Goal: Complete application form: Complete application form

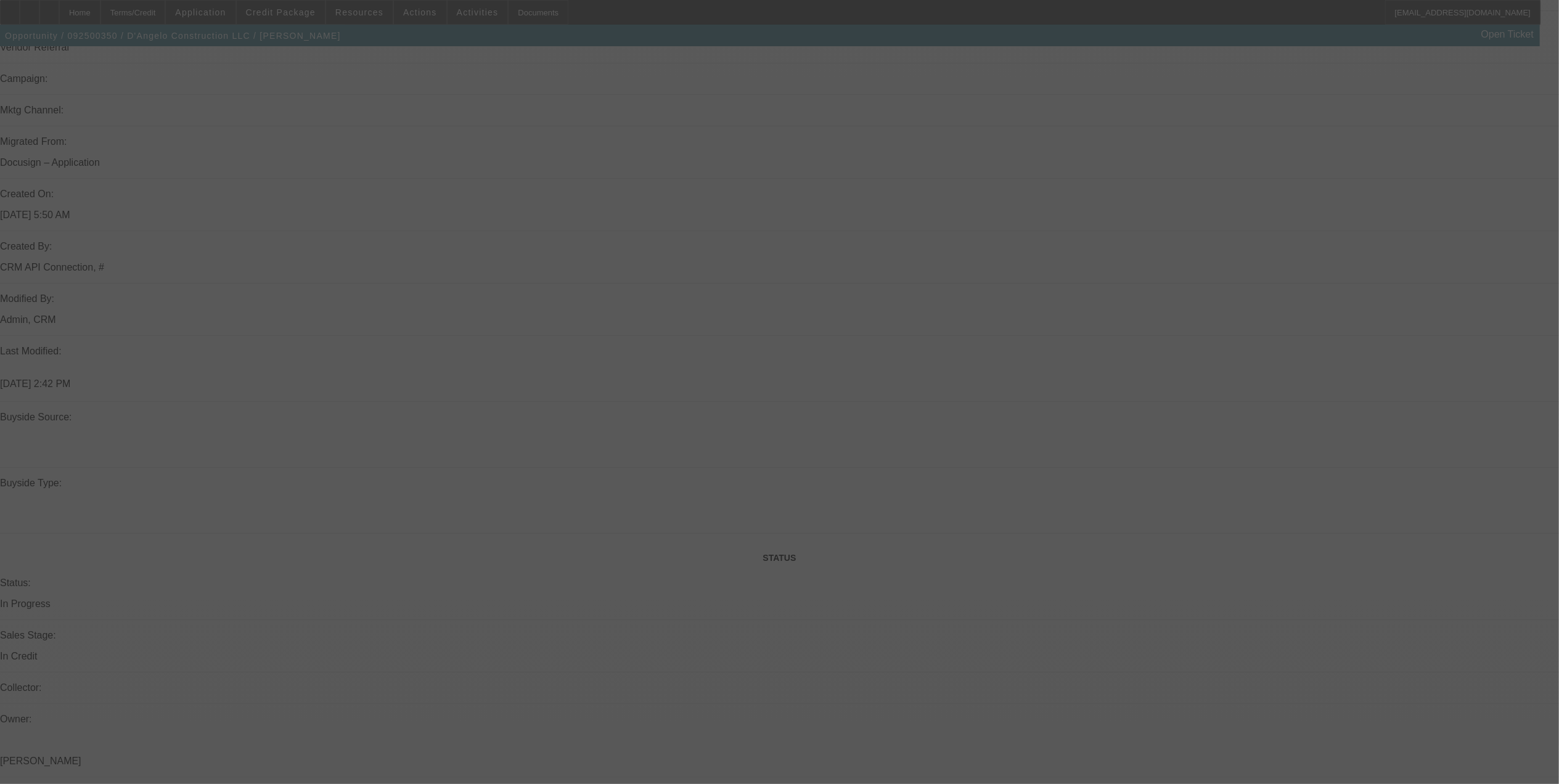
scroll to position [1118, 0]
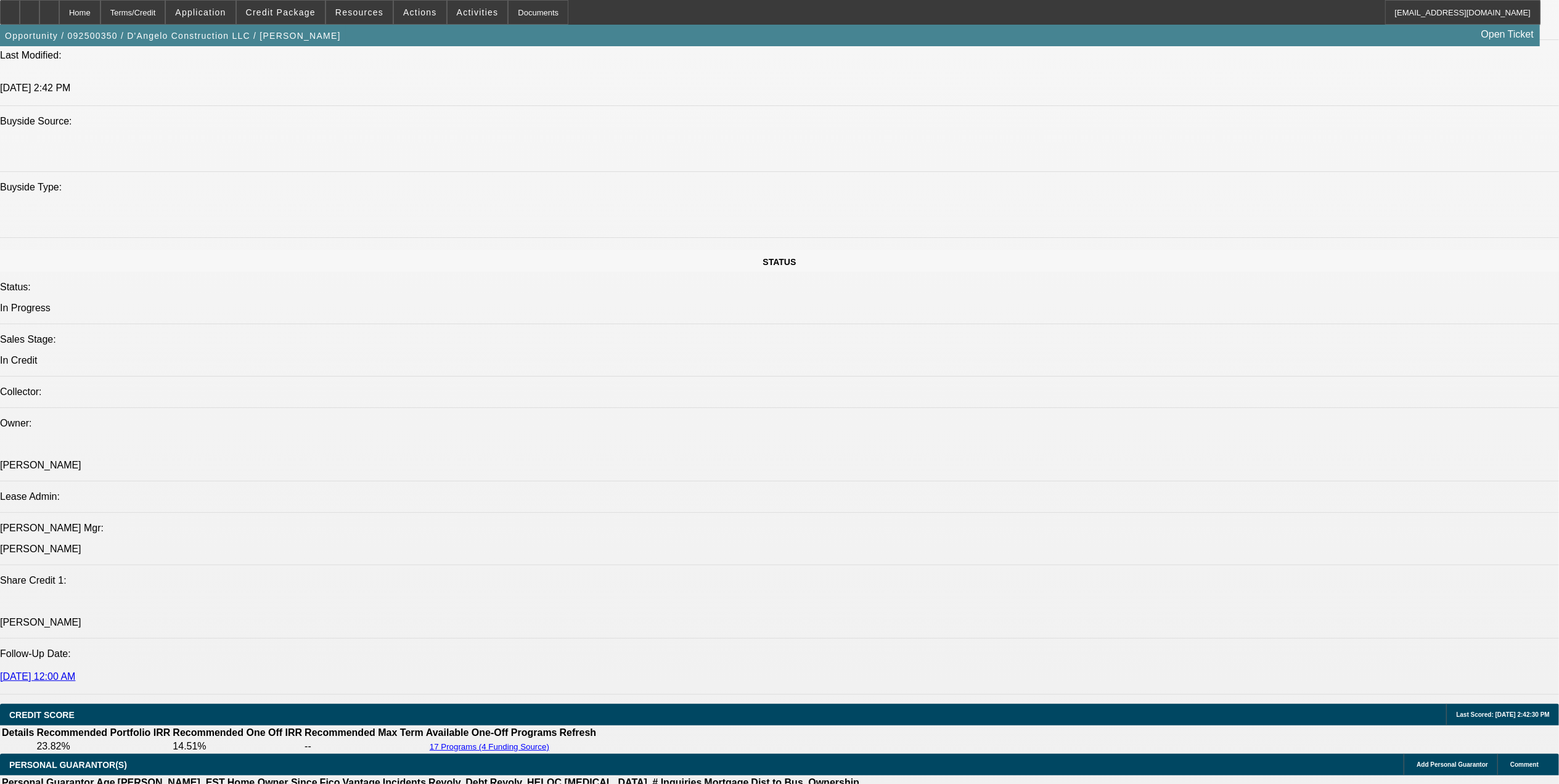
select select "0"
select select "2"
select select "0.1"
select select "0"
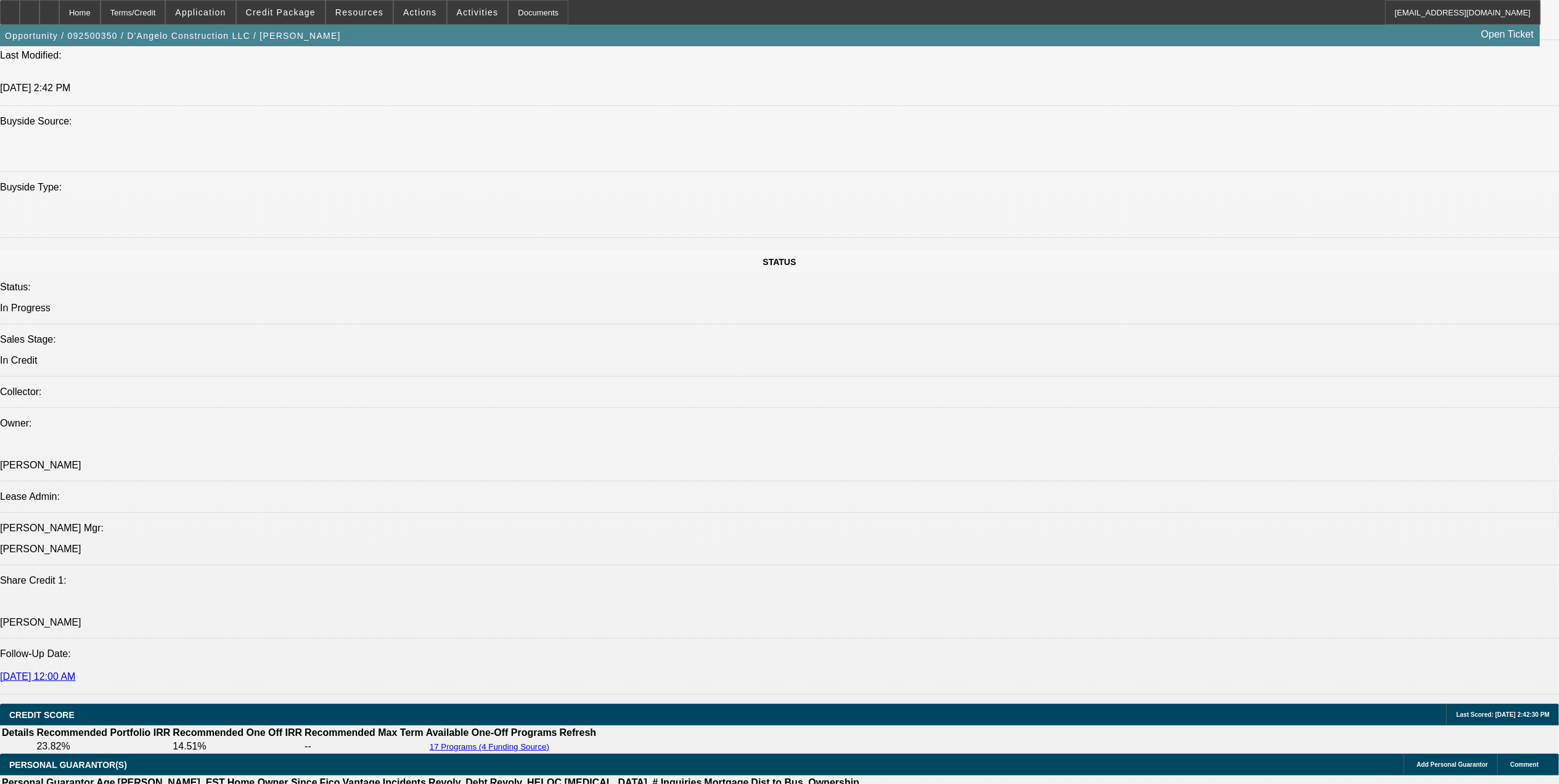
select select "0.1"
select select "0"
select select "0.1"
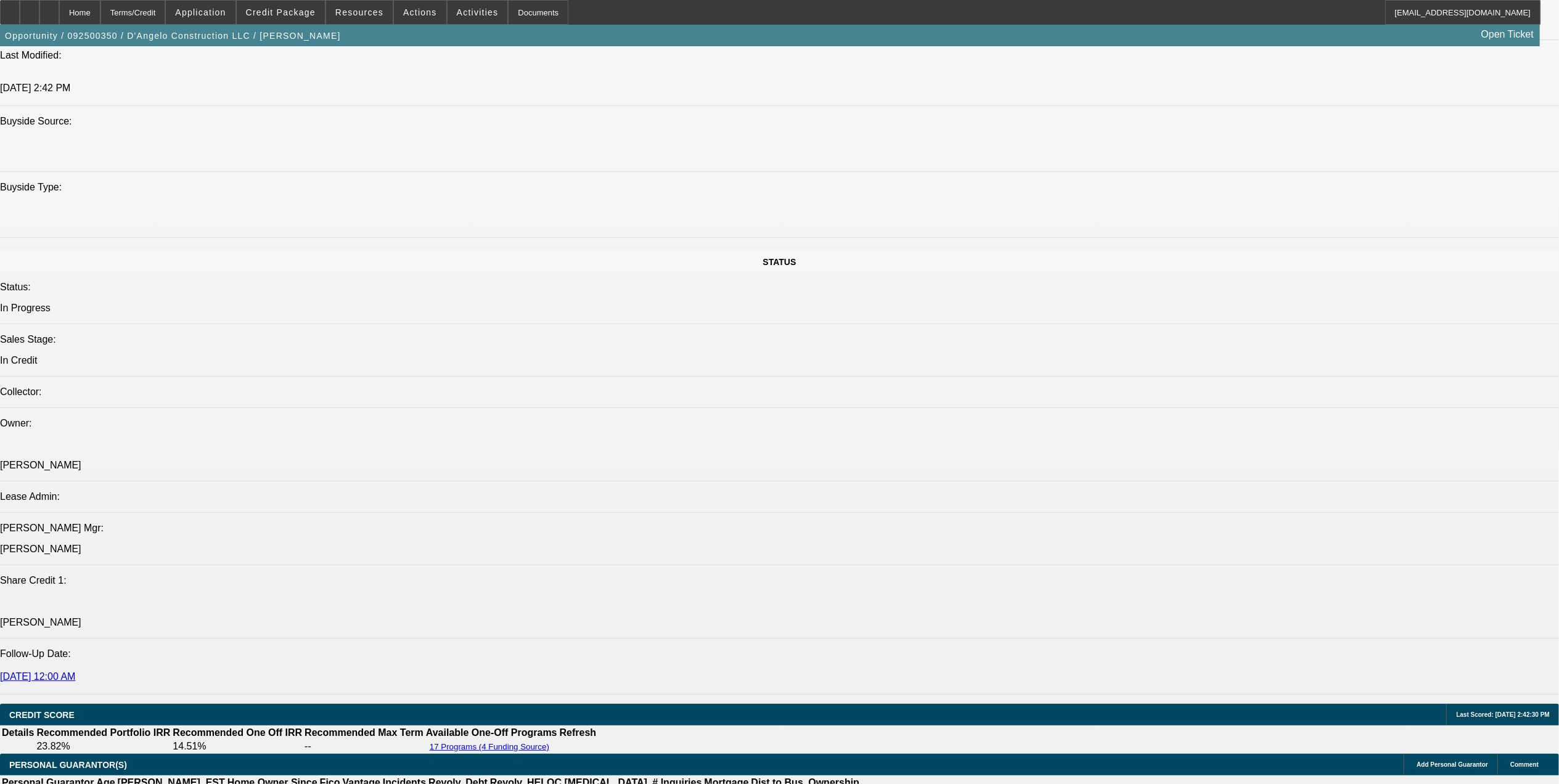
select select "2"
select select "0.1"
select select "1"
select select "2"
select select "1"
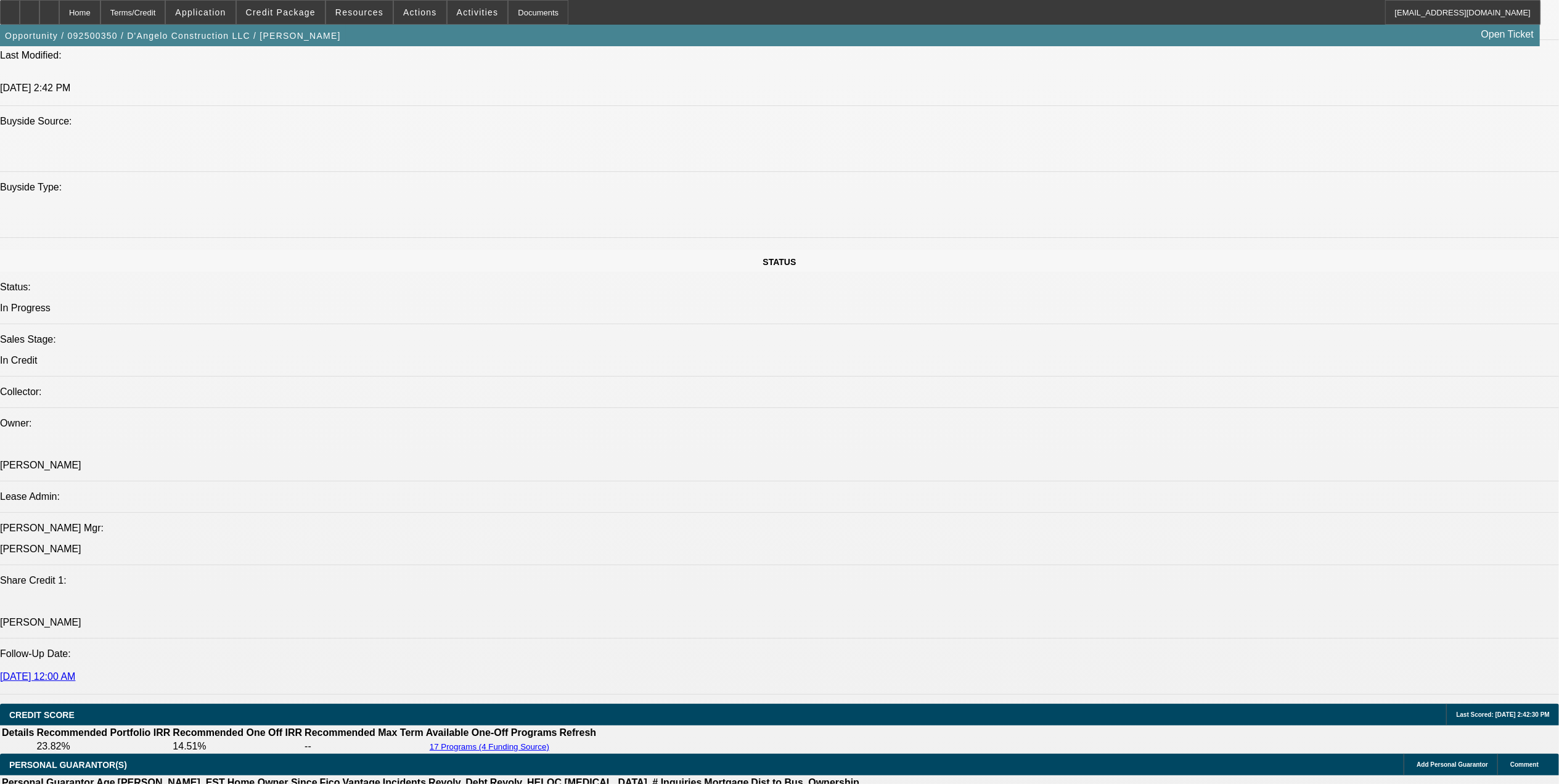
select select "3"
select select "1"
select select "2"
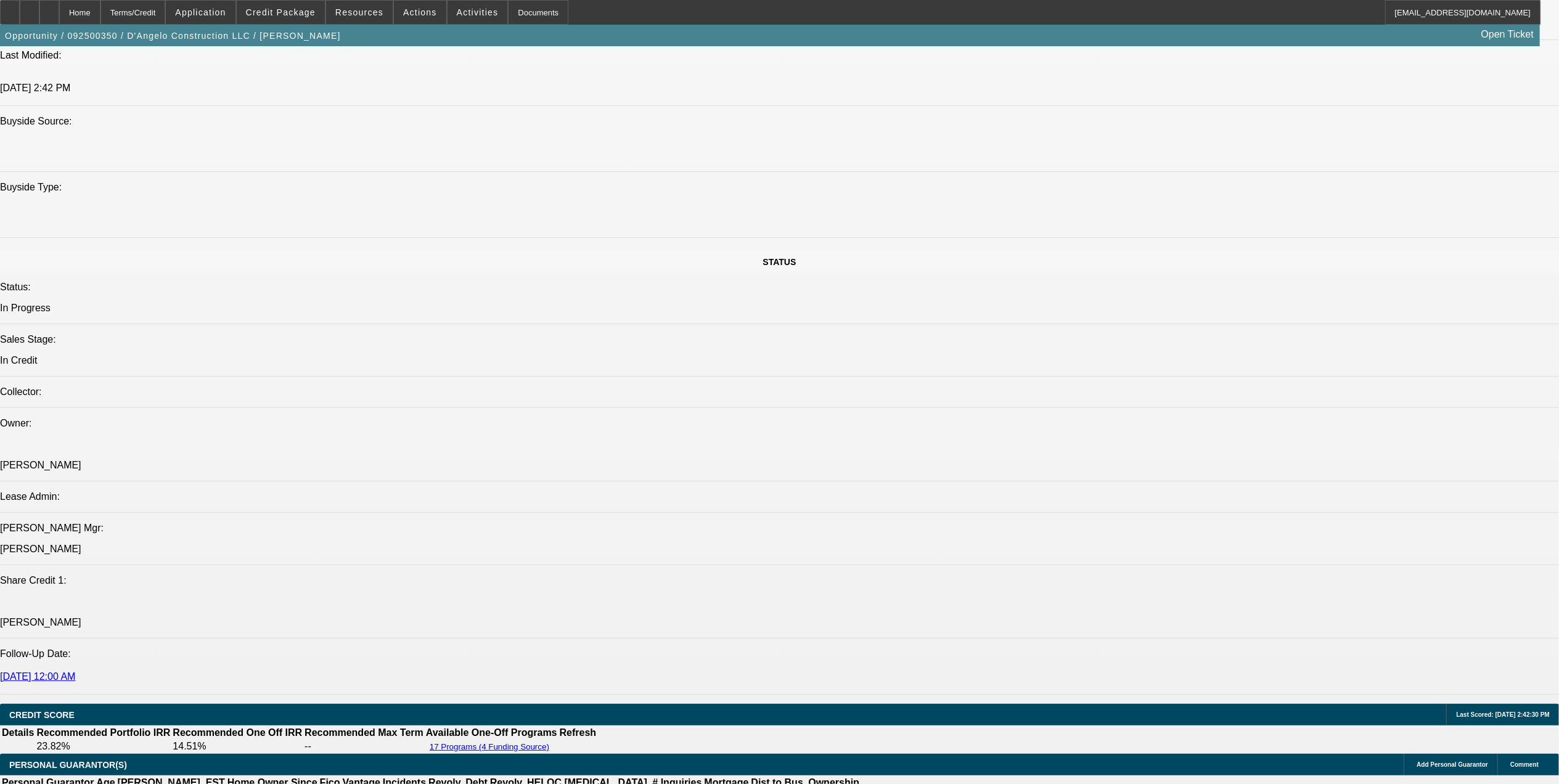
select select "4"
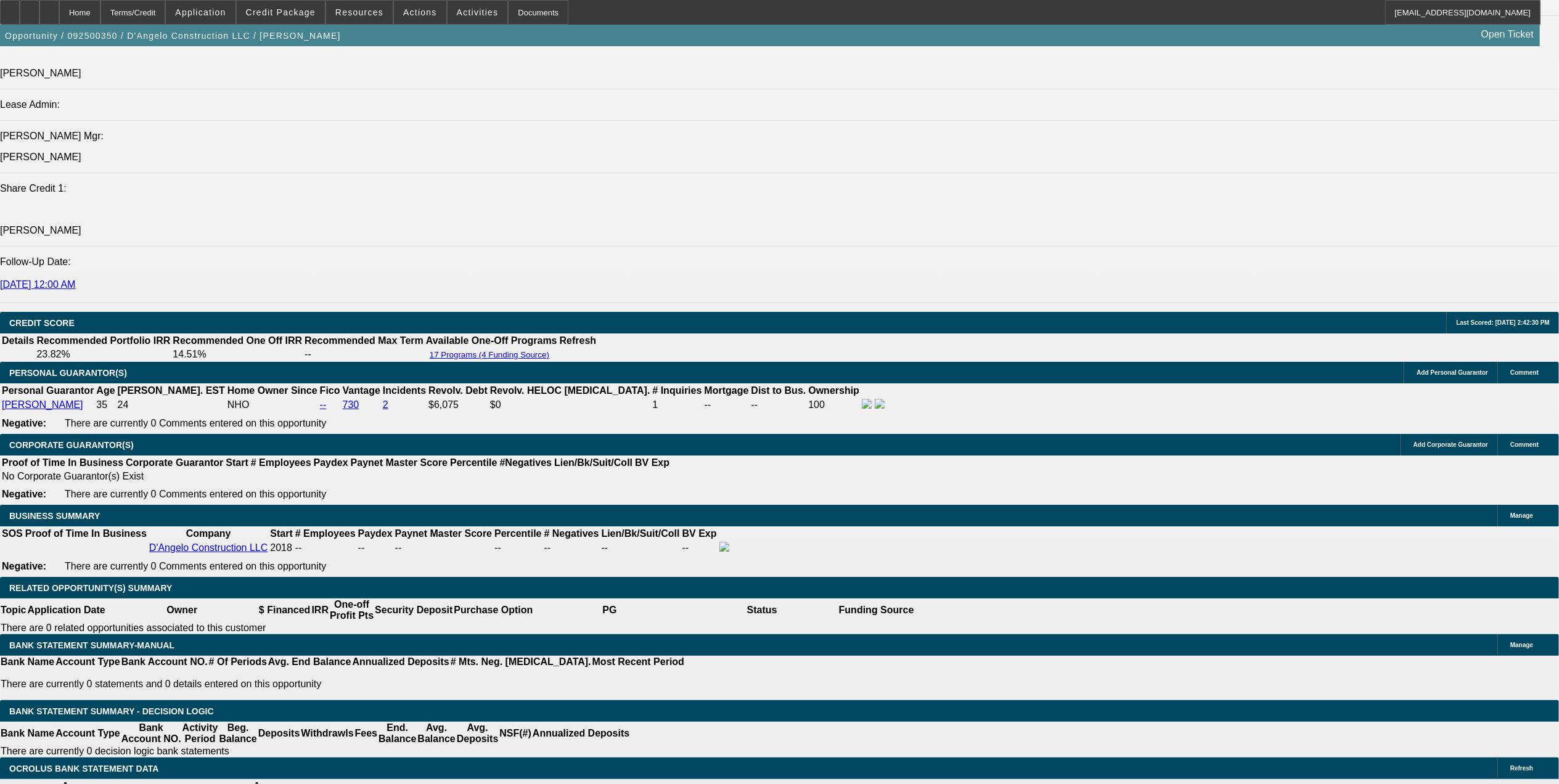
scroll to position [1593, 0]
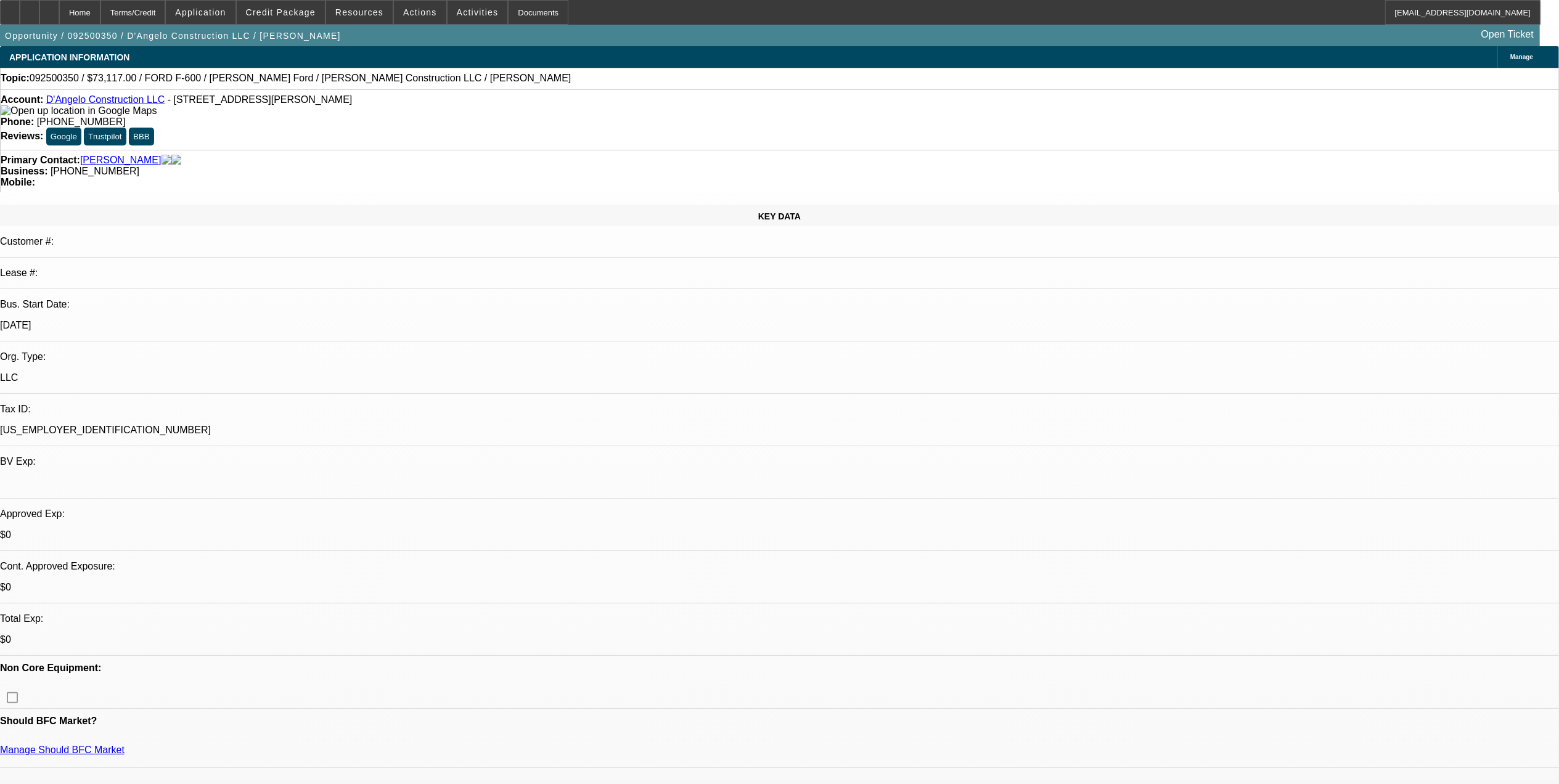
select select "0"
select select "2"
select select "0.1"
select select "0"
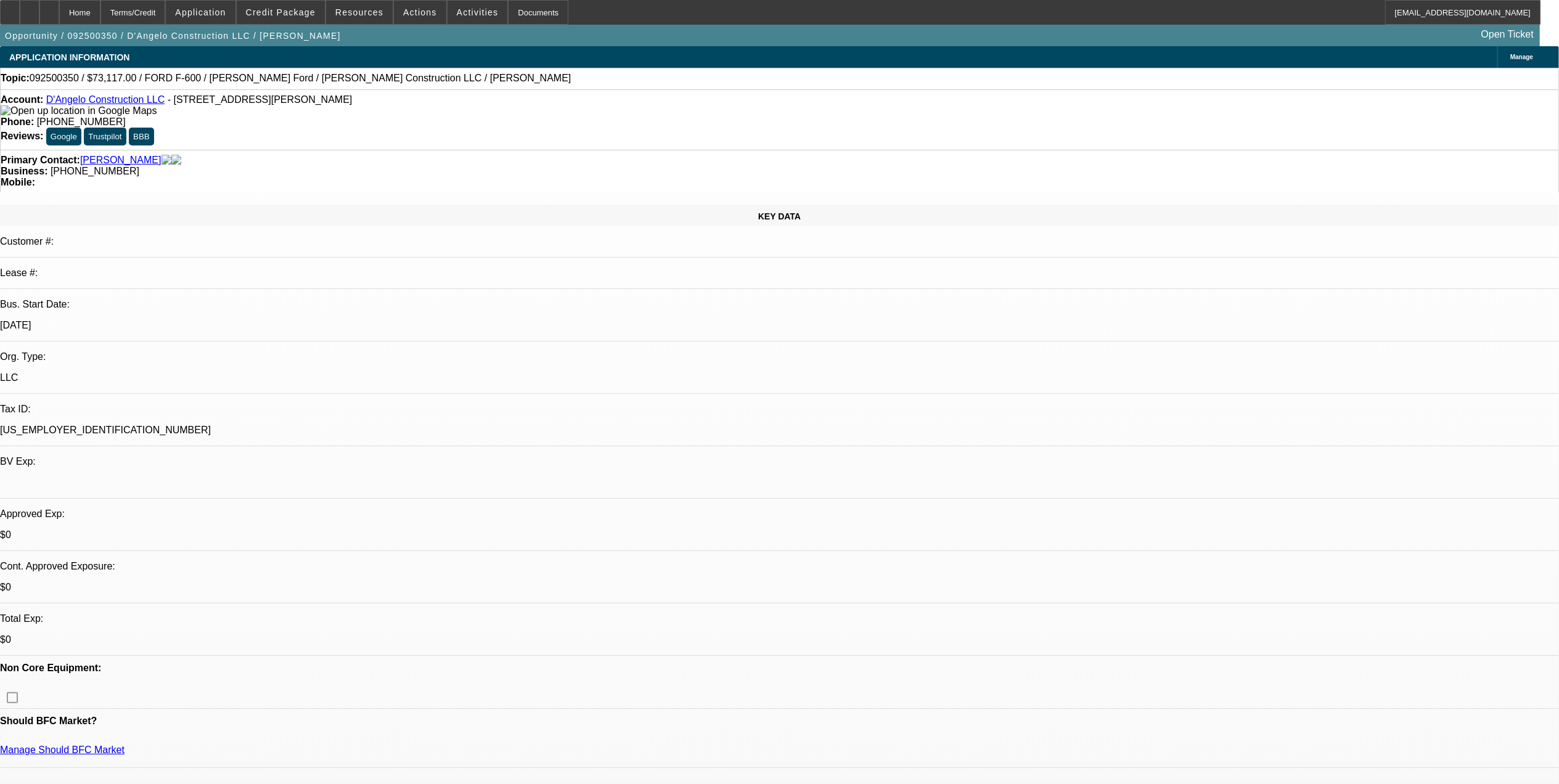
select select "0.1"
select select "0"
select select "0.1"
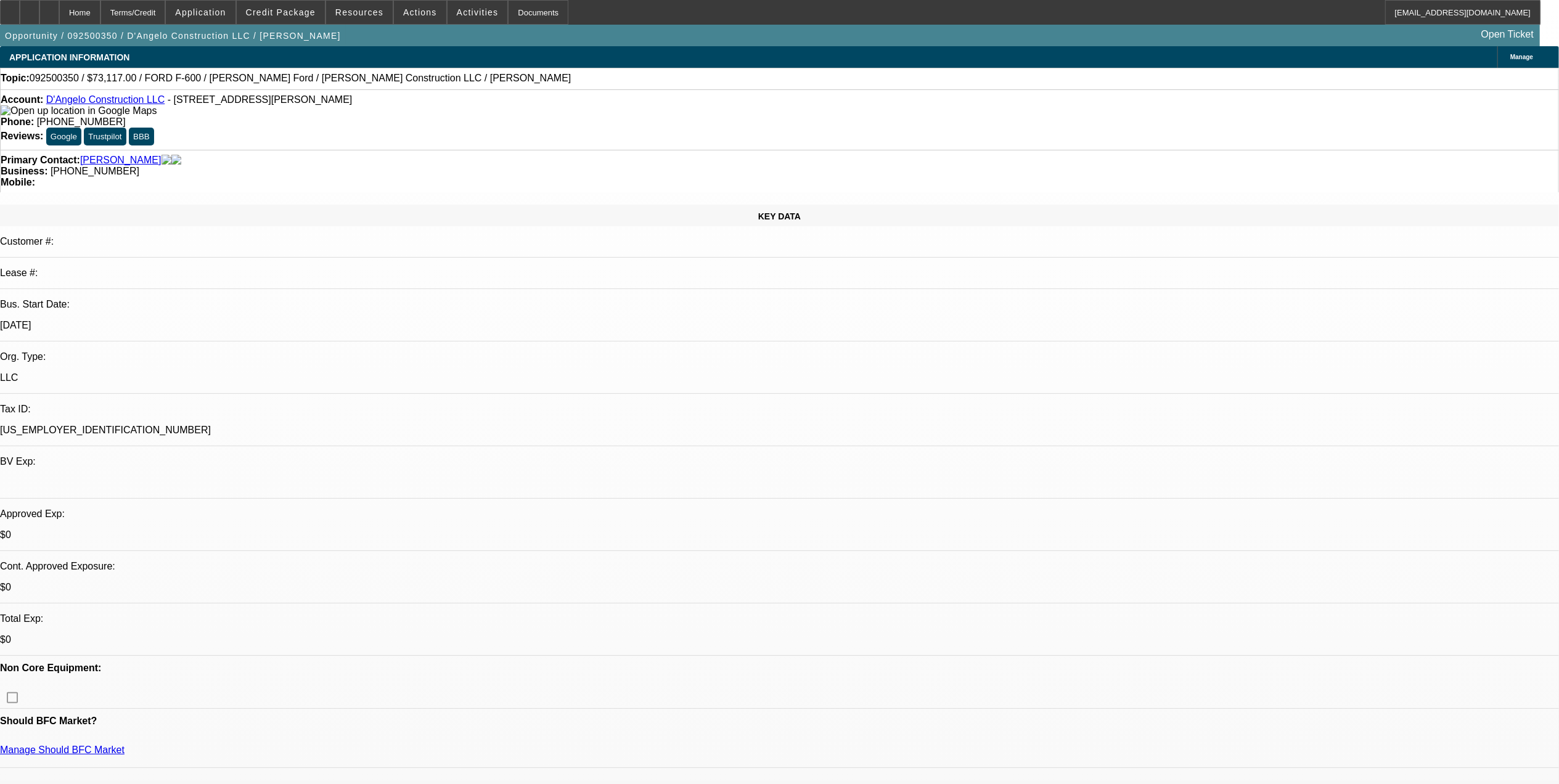
select select "2"
select select "0.1"
select select "1"
select select "2"
select select "4"
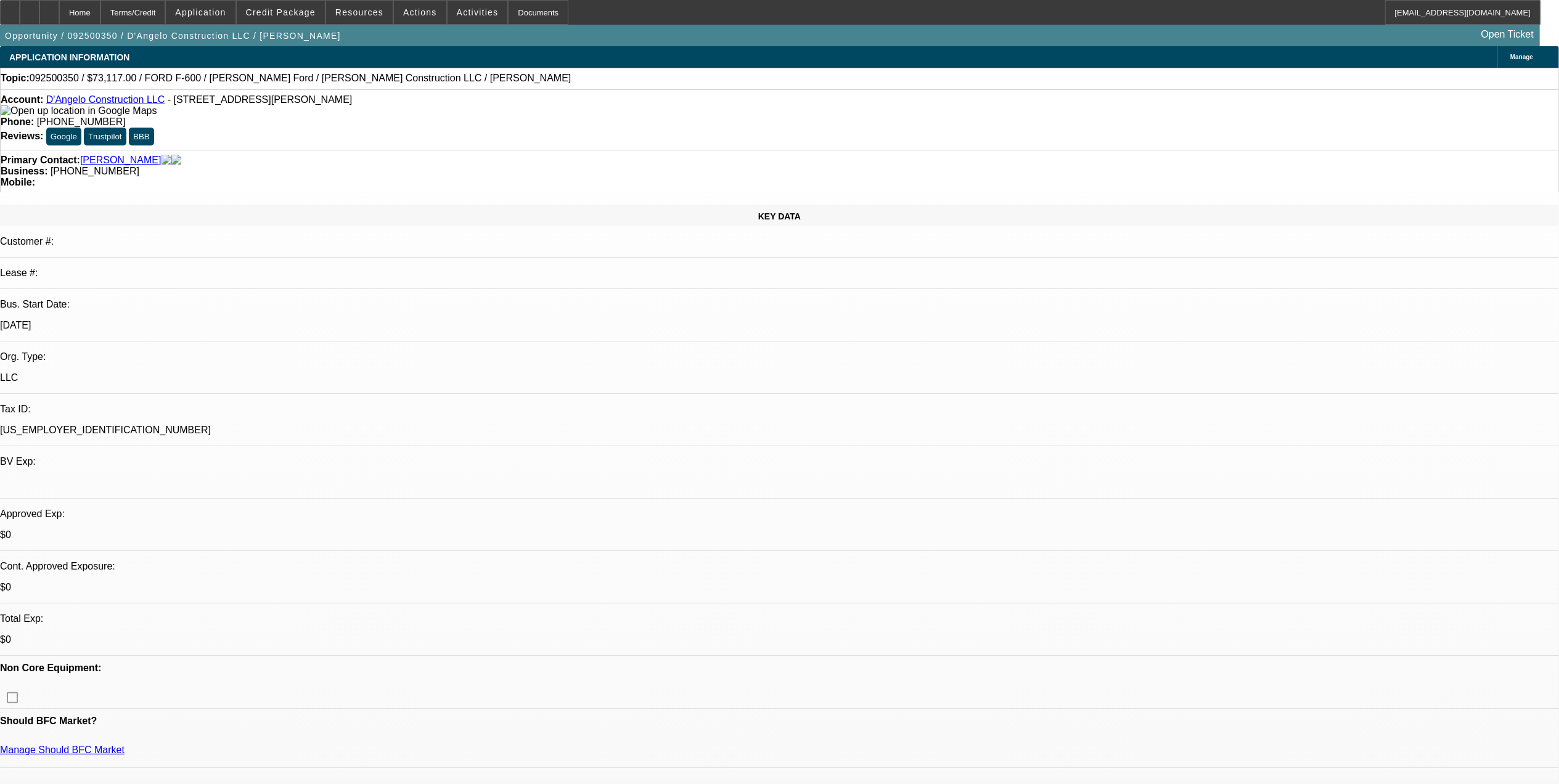
select select "1"
select select "3"
select select "4"
select select "1"
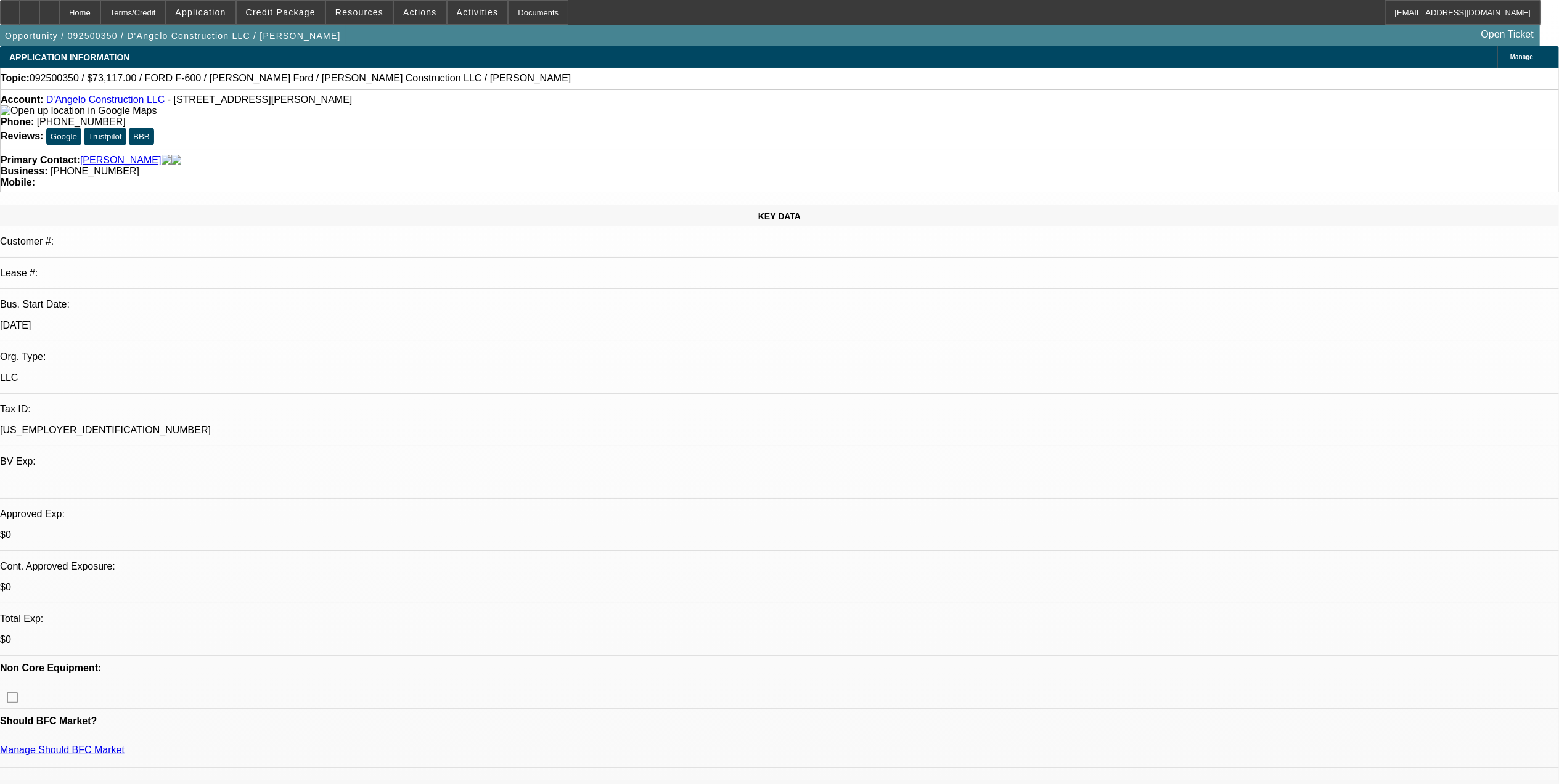
select select "4"
select select "1"
select select "2"
select select "4"
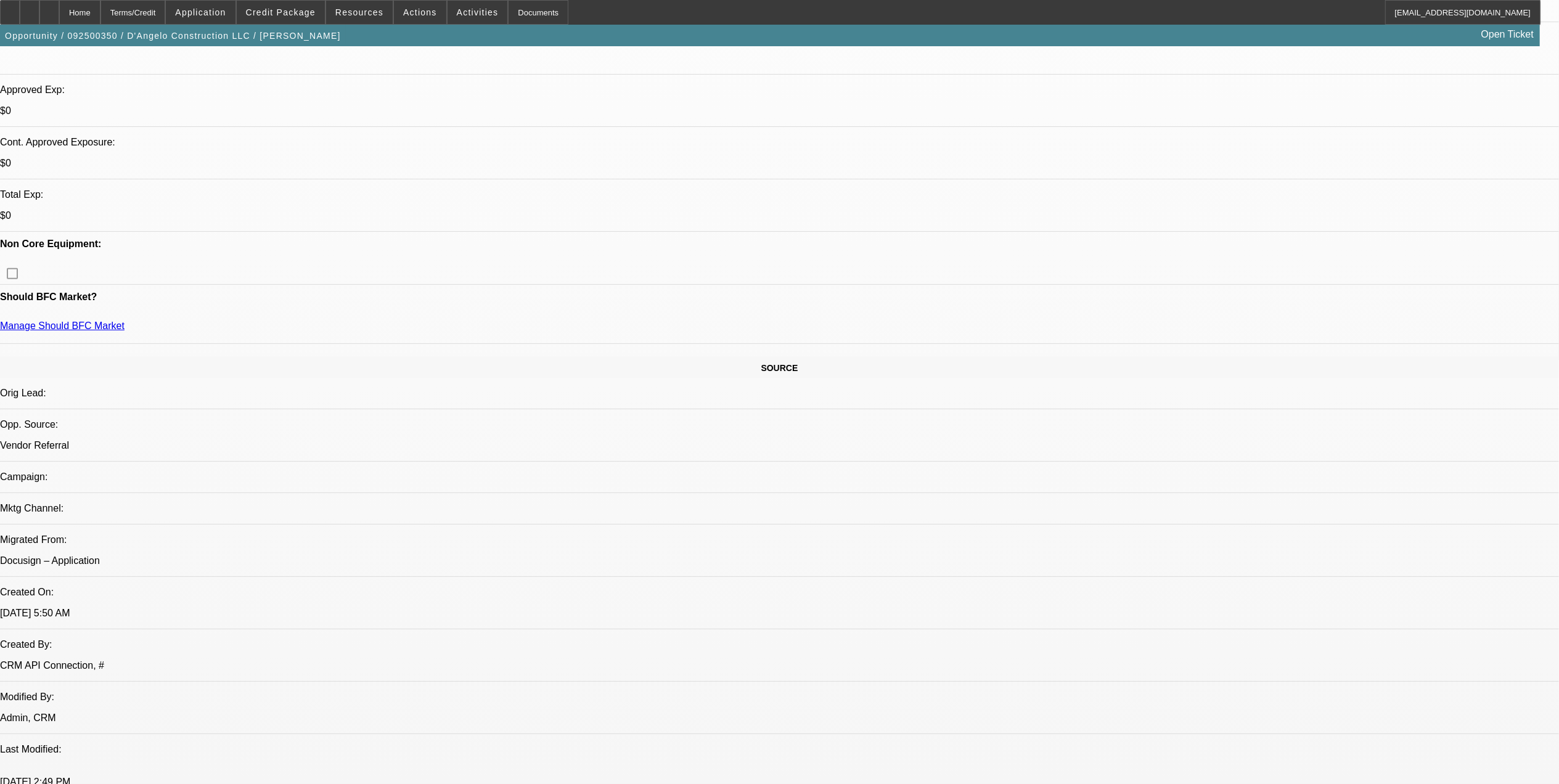
scroll to position [164, 0]
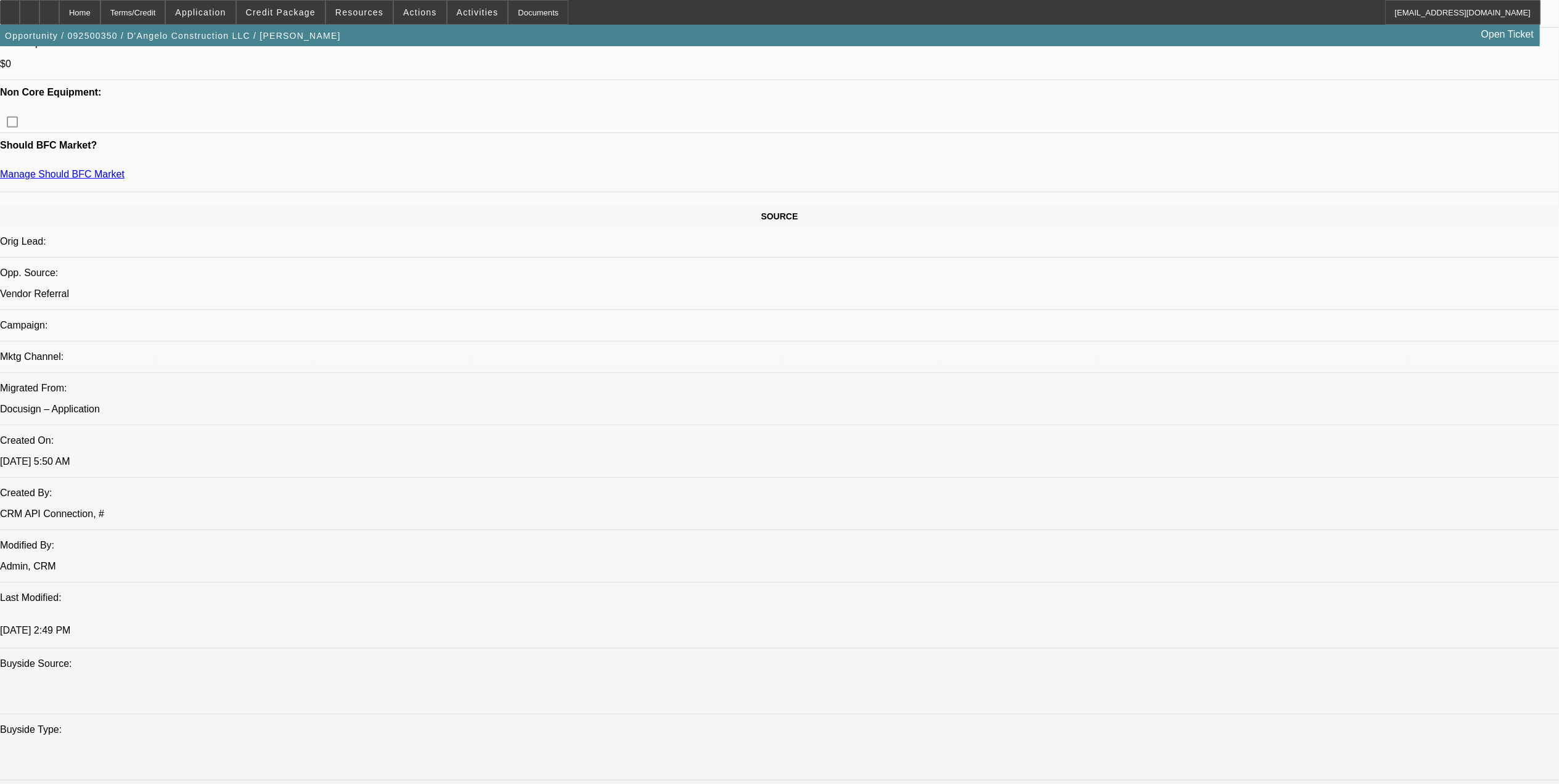
scroll to position [575, 0]
